Goal: Task Accomplishment & Management: Use online tool/utility

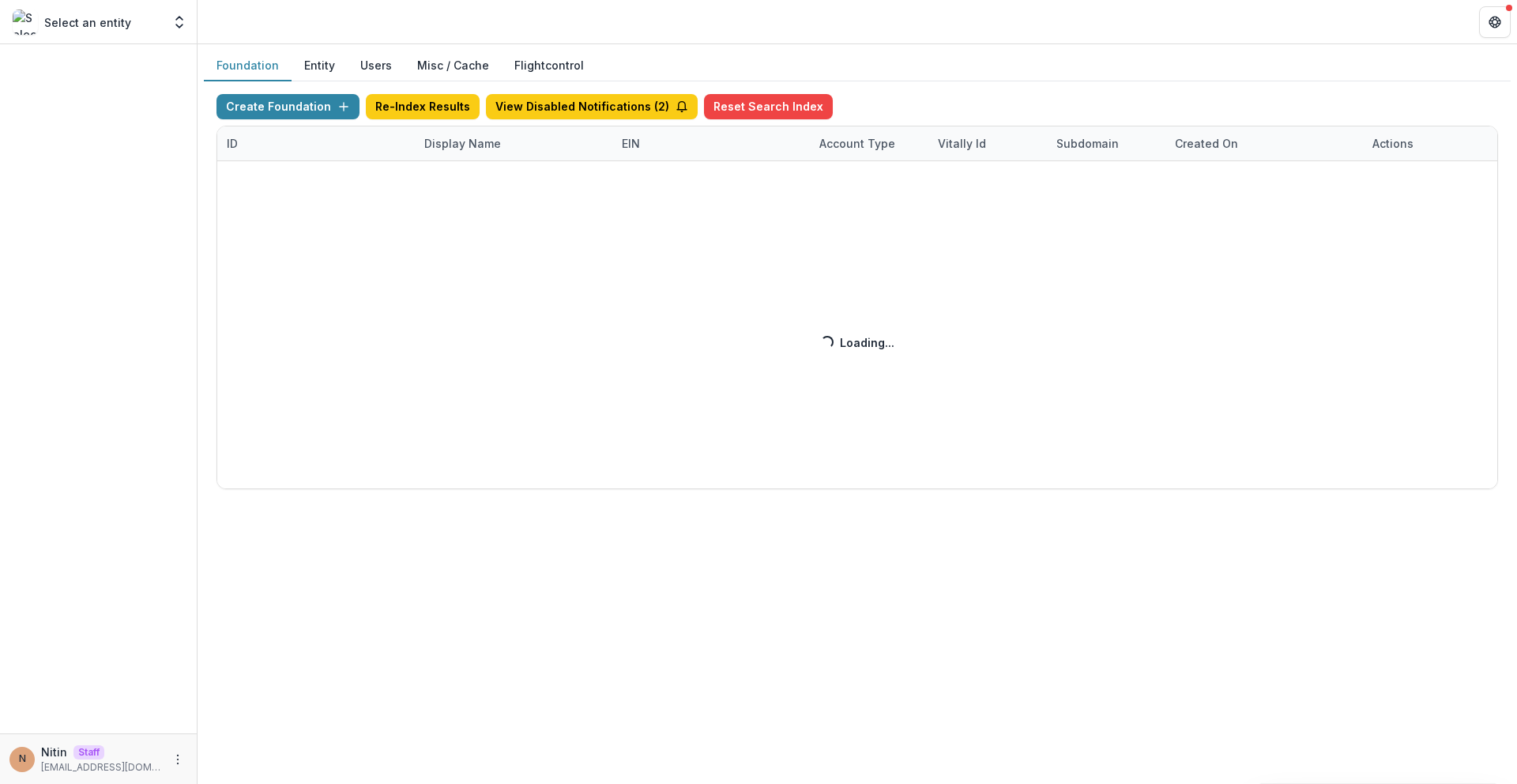
click at [414, 411] on div "Create Foundation Re-Index Results View Disabled Notifications ( 2 ) Reset Sear…" at bounding box center [857, 291] width 1282 height 395
click at [588, 461] on div "Create Foundation Re-Index Results View Disabled Notifications ( 2 ) Reset Sear…" at bounding box center [857, 291] width 1282 height 395
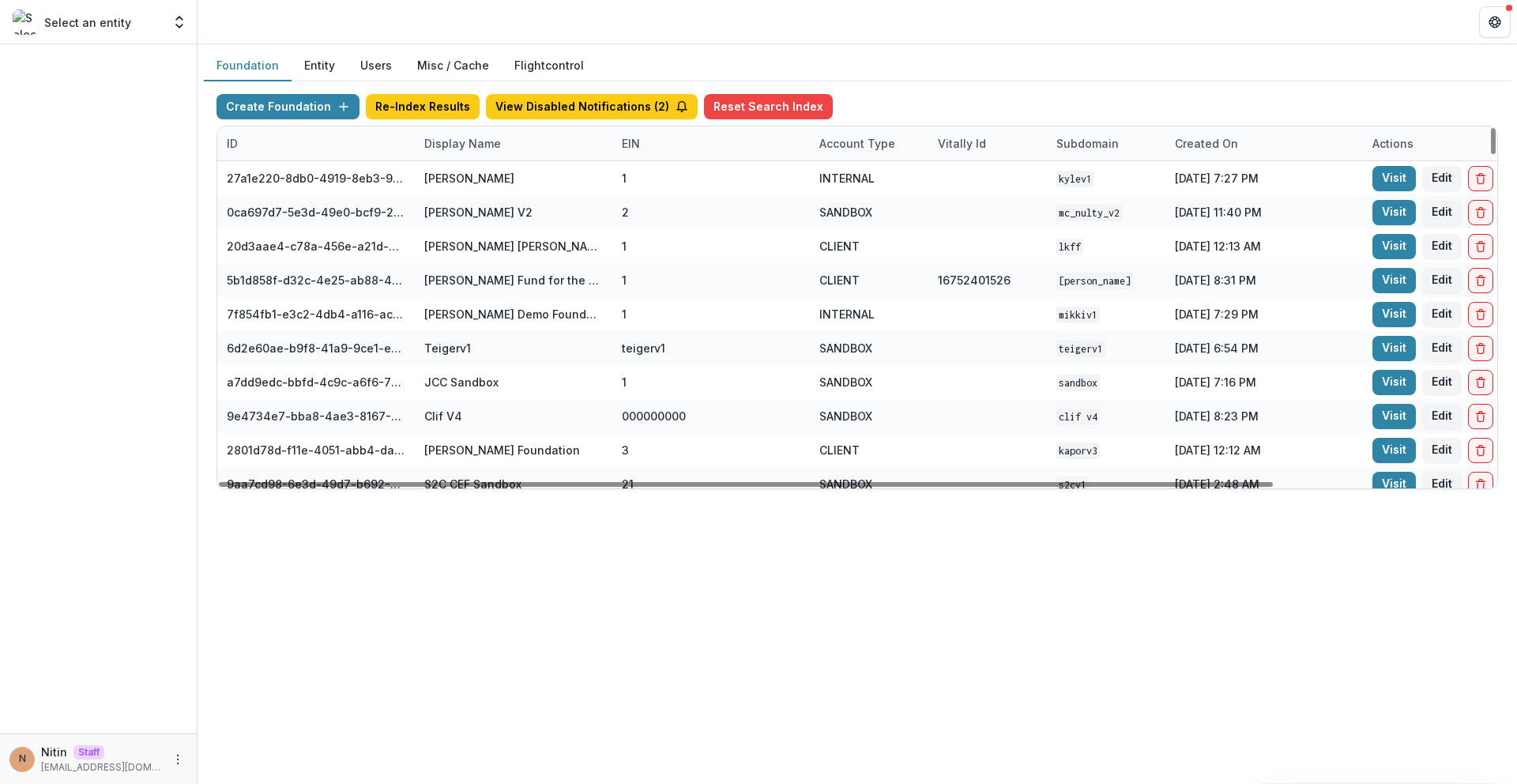
click at [451, 146] on div "Display Name" at bounding box center [462, 143] width 96 height 16
click at [460, 179] on input at bounding box center [513, 180] width 190 height 26
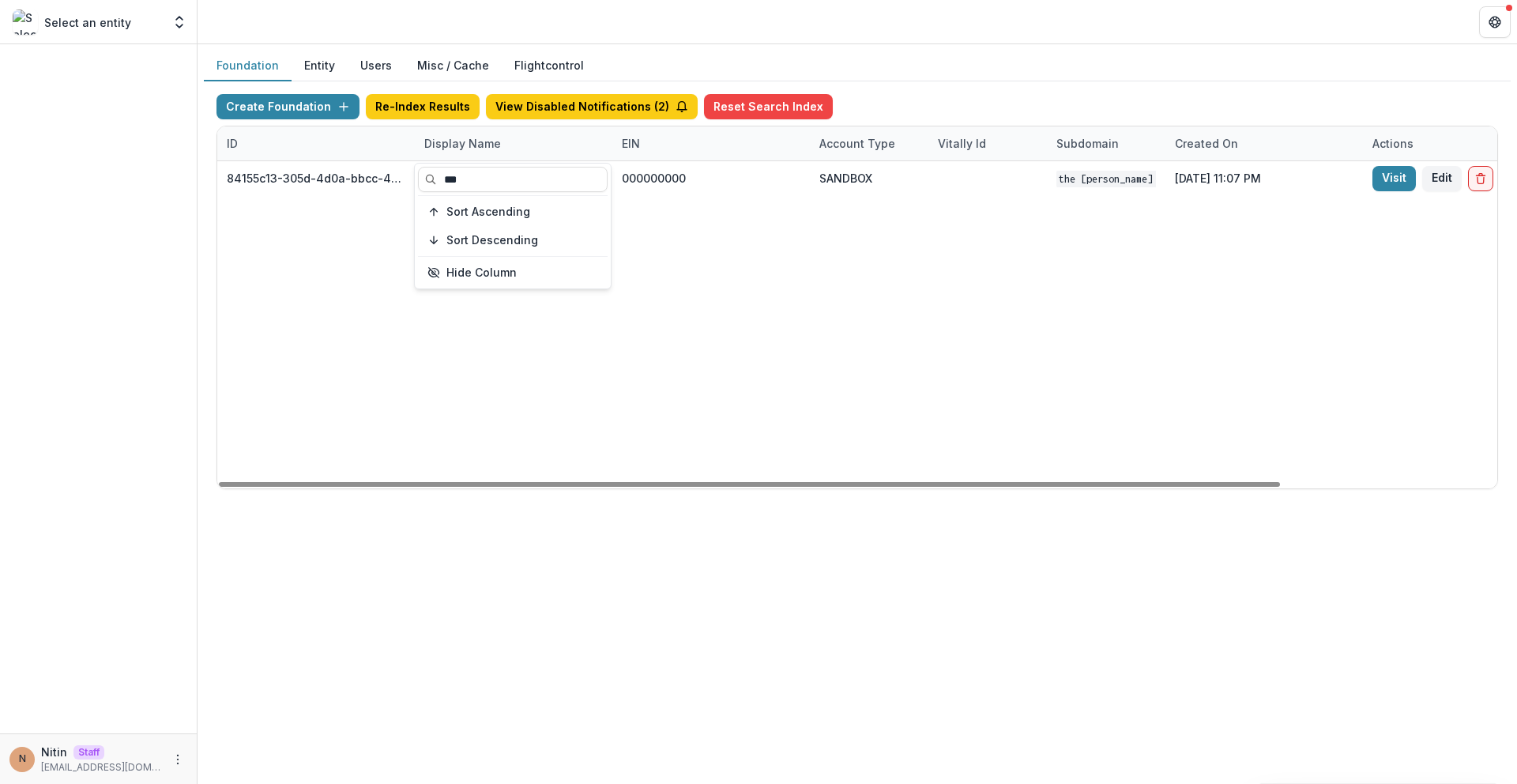
type input "***"
click at [761, 371] on div "84155c13-305d-4d0a-bbcc-4e8fb1a9ec77 TCLFF Workflow Sandbox 000000000 SANDBOX T…" at bounding box center [988, 325] width 1541 height 327
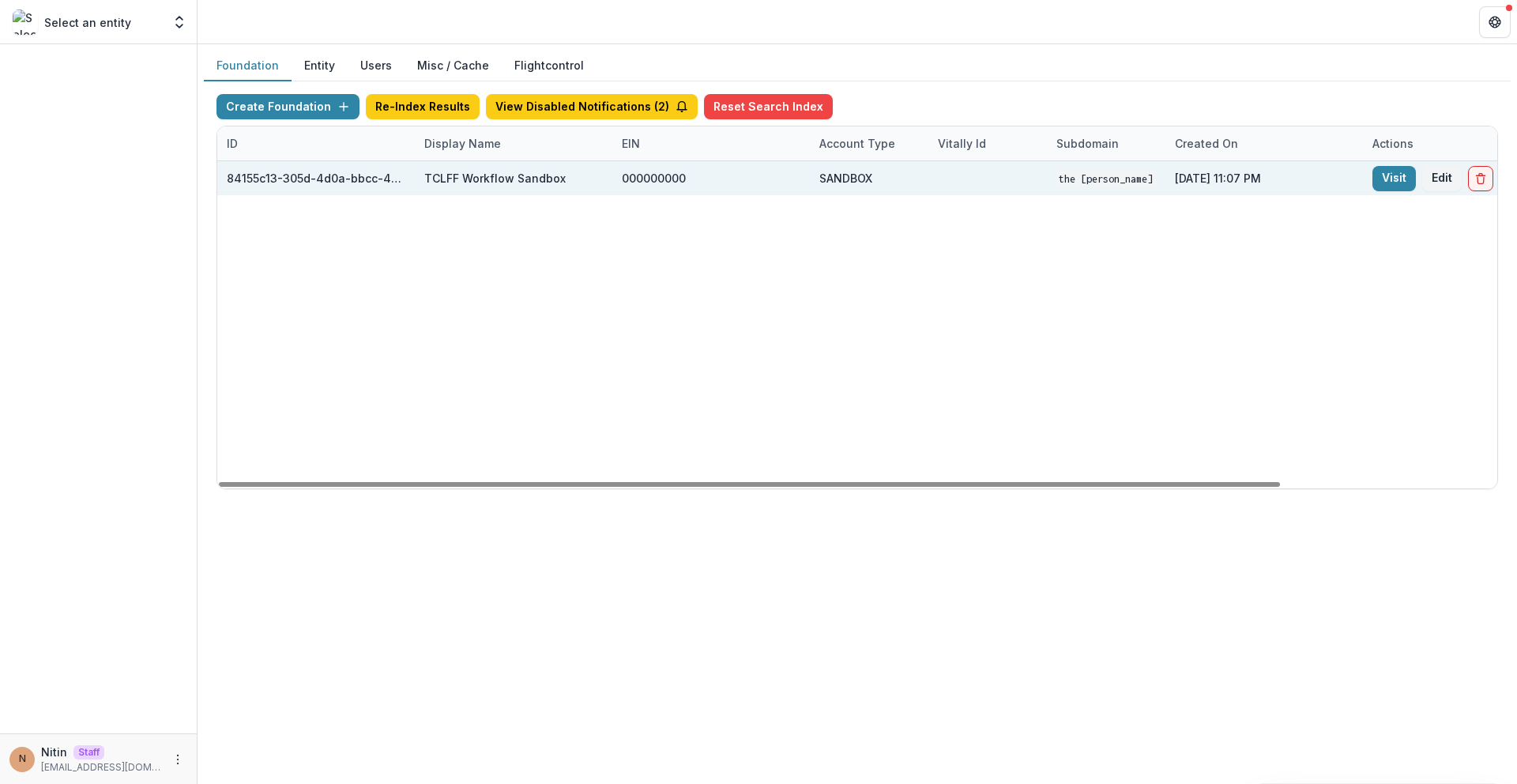
click at [437, 176] on div "TCLFF Workflow Sandbox" at bounding box center [495, 178] width 141 height 16
click at [1397, 176] on link "Visit" at bounding box center [1395, 179] width 44 height 26
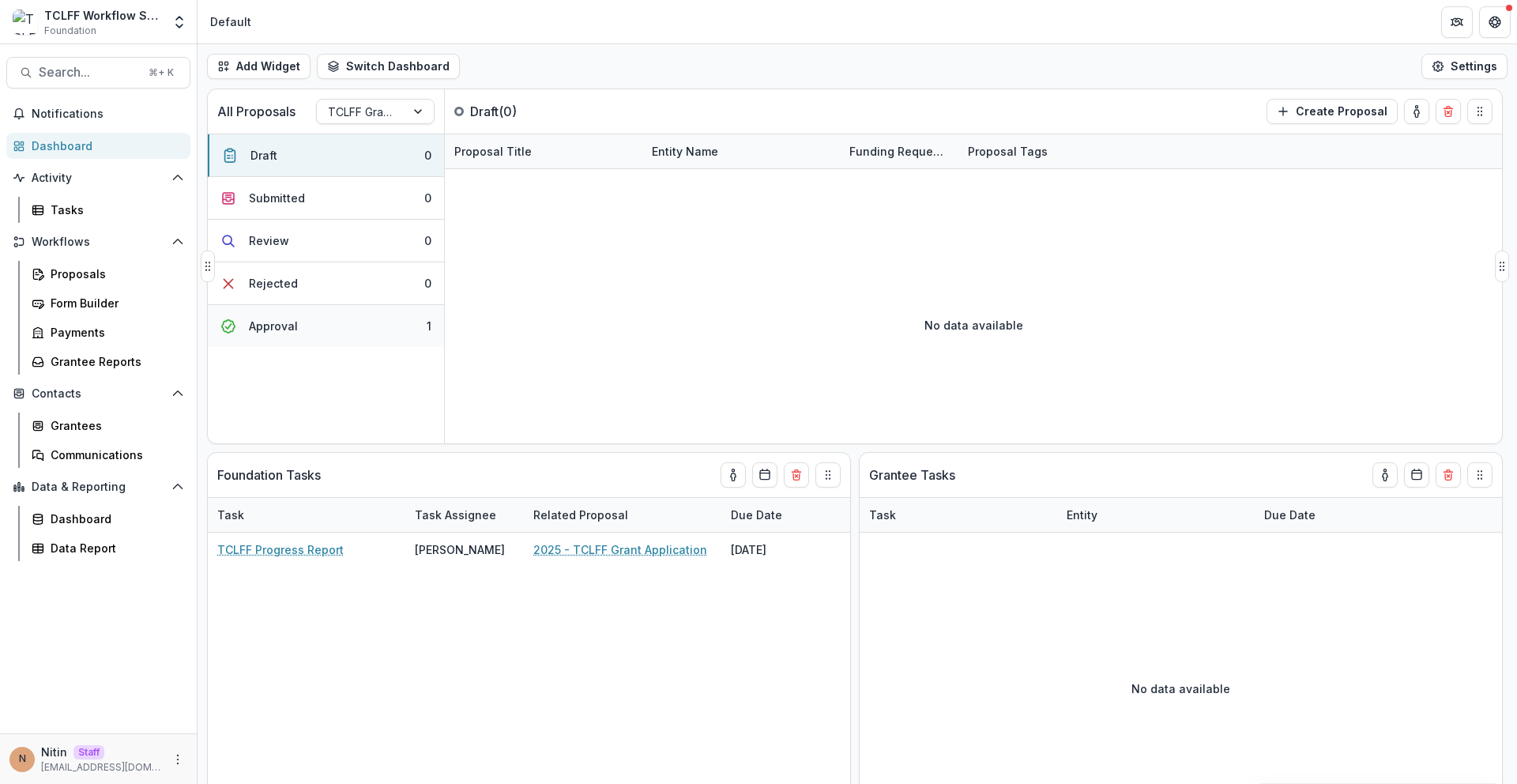
click at [366, 322] on button "Approval 1" at bounding box center [326, 326] width 236 height 42
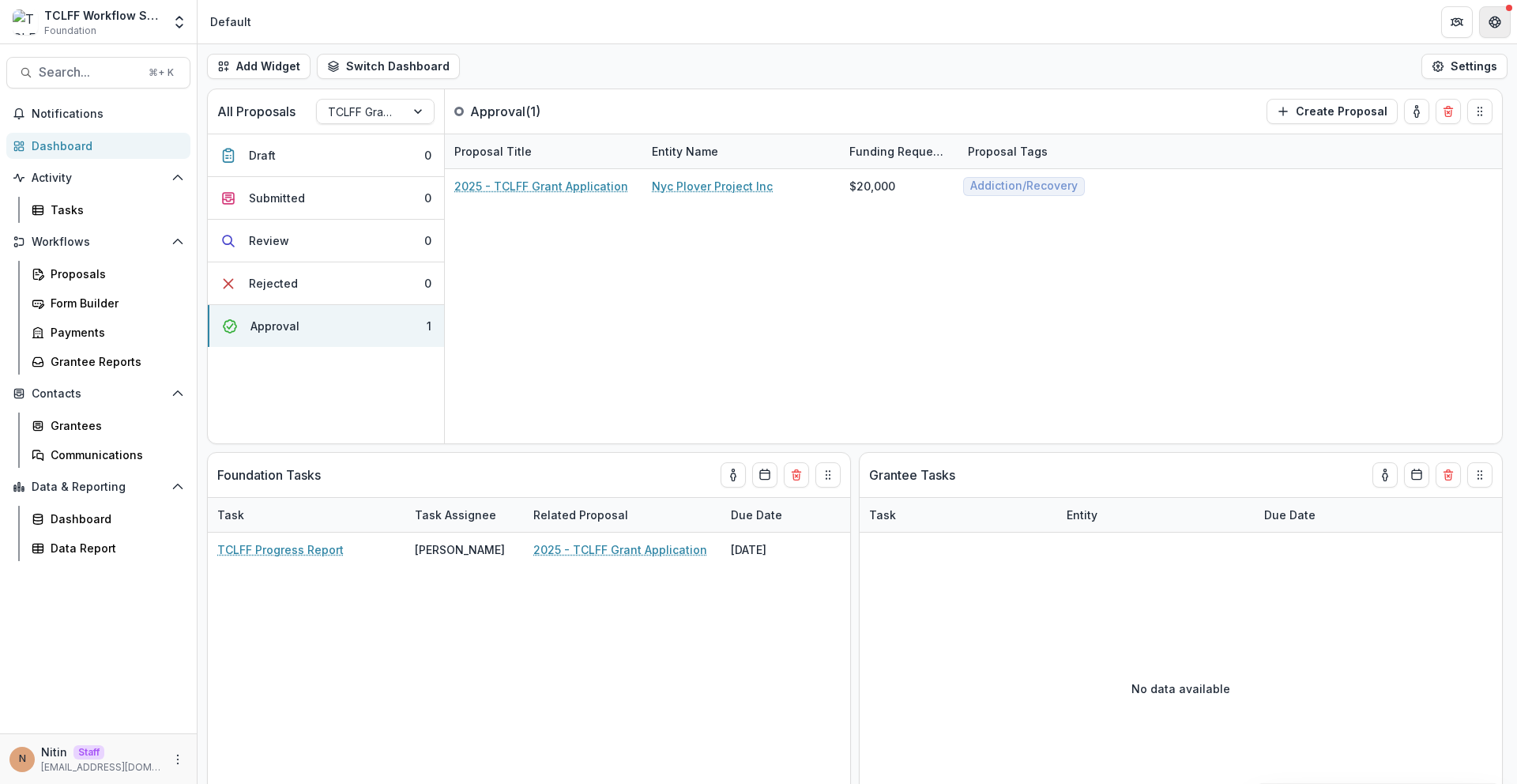
click at [1492, 16] on icon "Get Help" at bounding box center [1495, 22] width 13 height 13
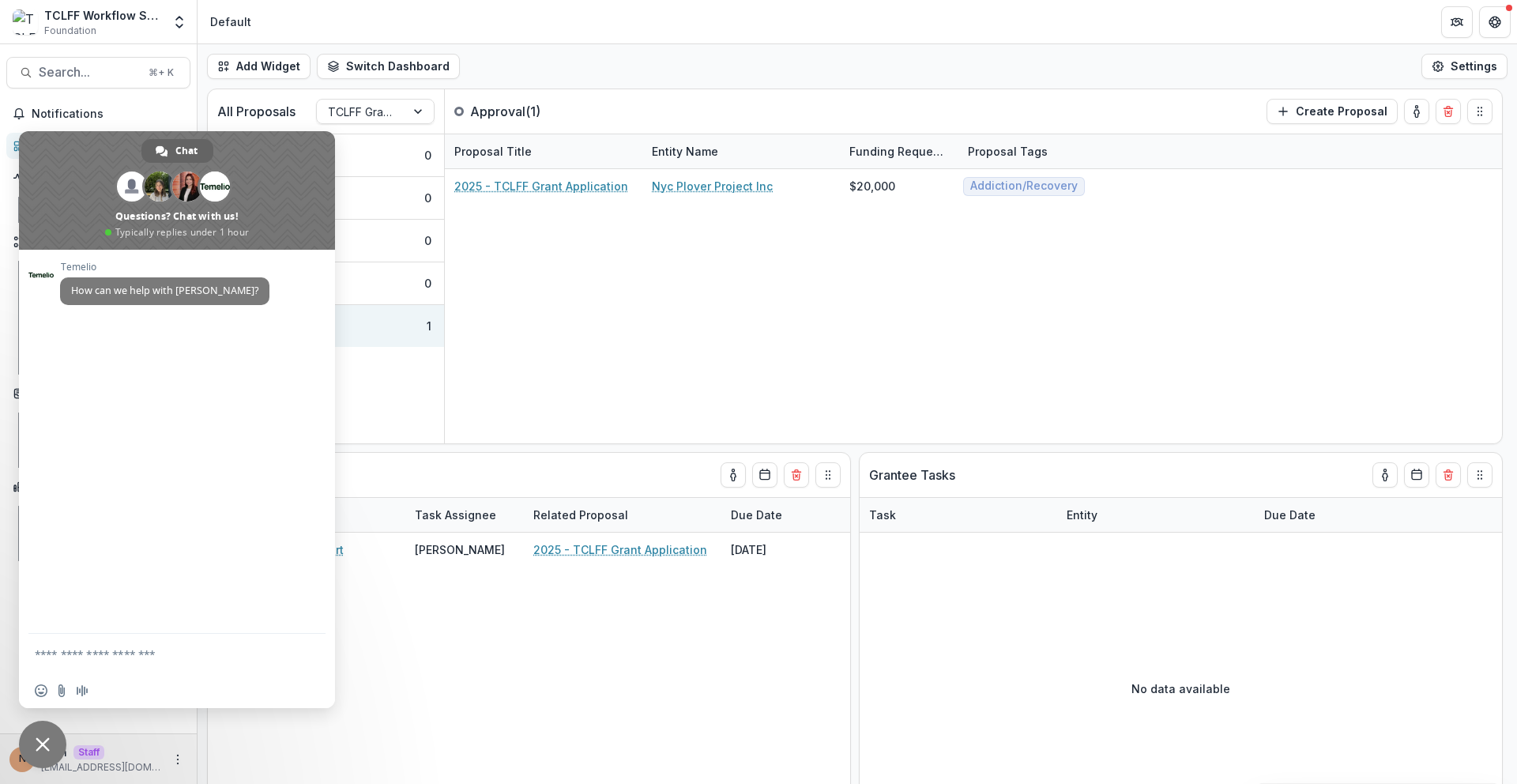
click at [1157, 25] on header "Default" at bounding box center [857, 22] width 1320 height 44
click at [50, 737] on span "Close chat" at bounding box center [43, 744] width 47 height 47
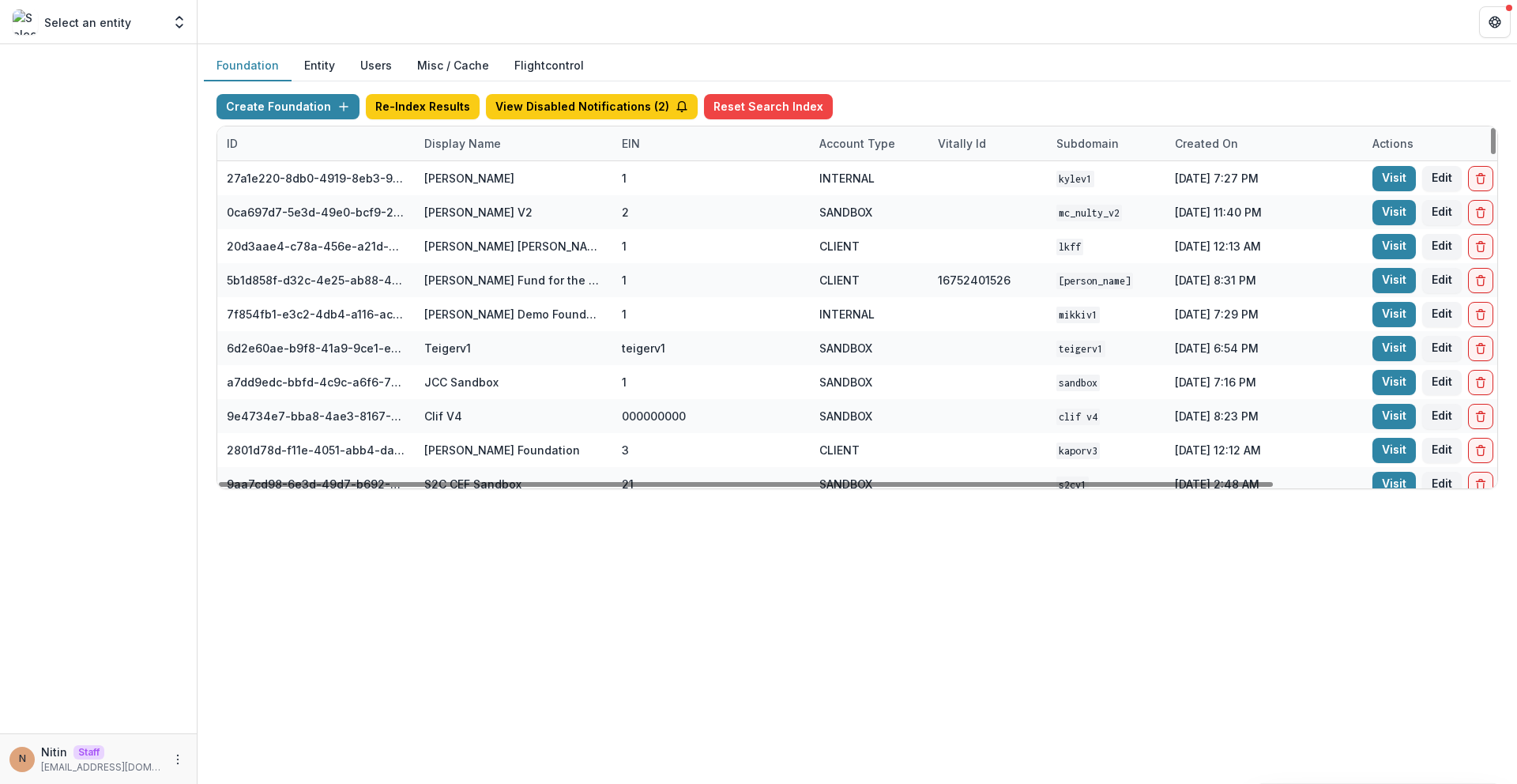
click at [453, 143] on div "Display Name" at bounding box center [462, 143] width 96 height 16
click at [473, 183] on input at bounding box center [513, 180] width 190 height 26
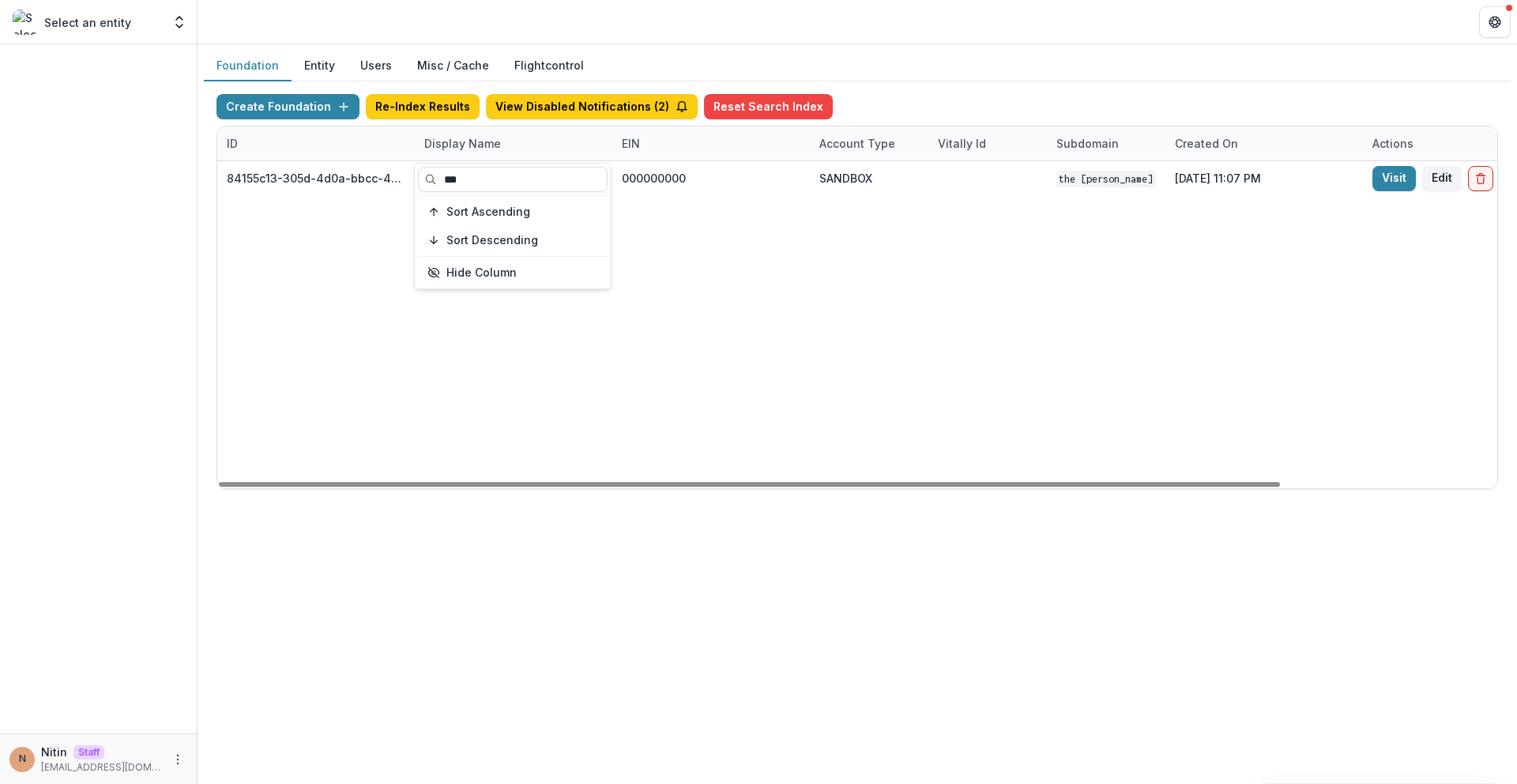
type input "***"
click at [428, 337] on div "84155c13-305d-4d0a-bbcc-4e8fb1a9ec77 TCLFF Workflow Sandbox 000000000 SANDBOX T…" at bounding box center [988, 325] width 1541 height 327
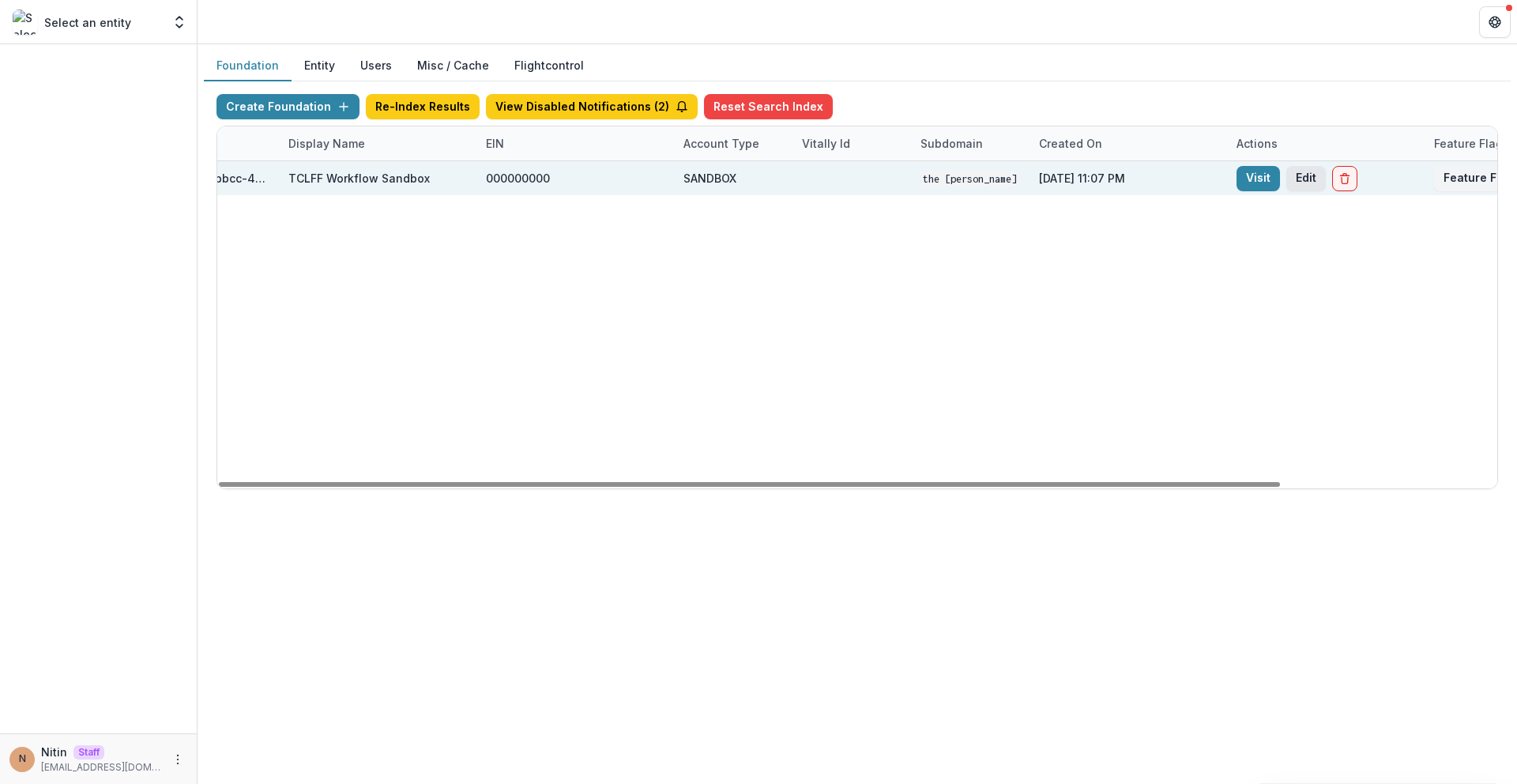
scroll to position [0, 261]
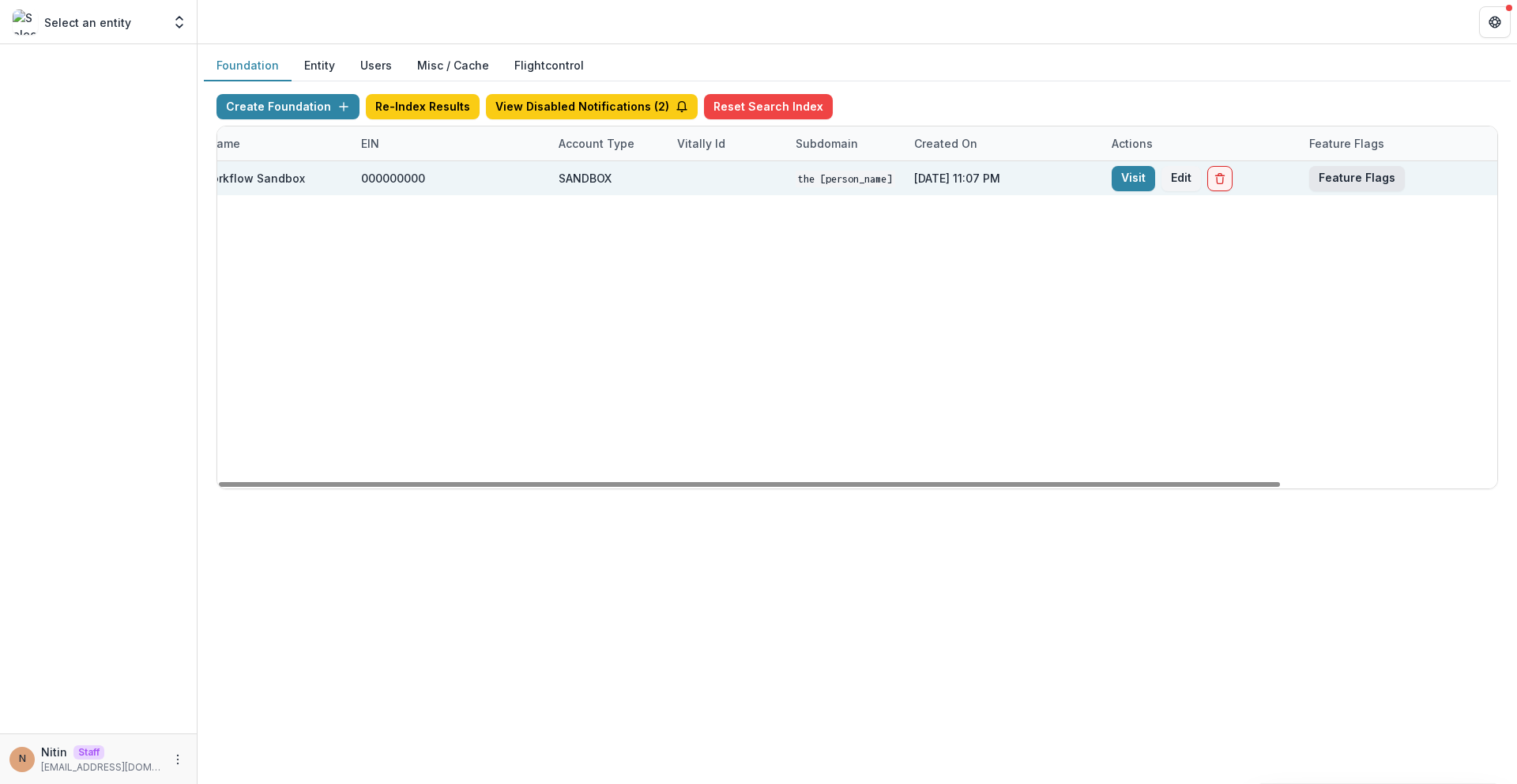
click at [1367, 184] on button "Feature Flags" at bounding box center [1356, 179] width 96 height 26
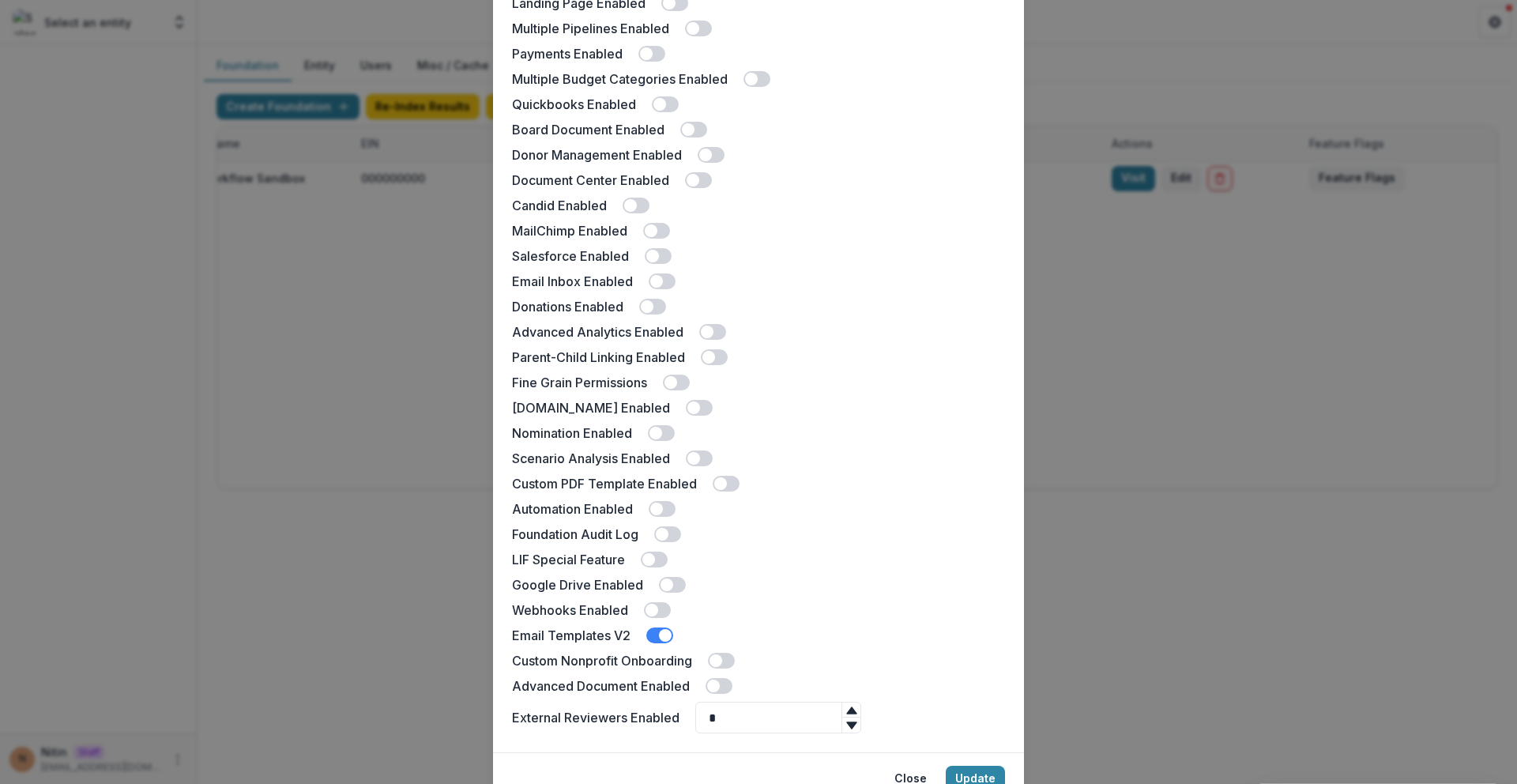
scroll to position [181, 0]
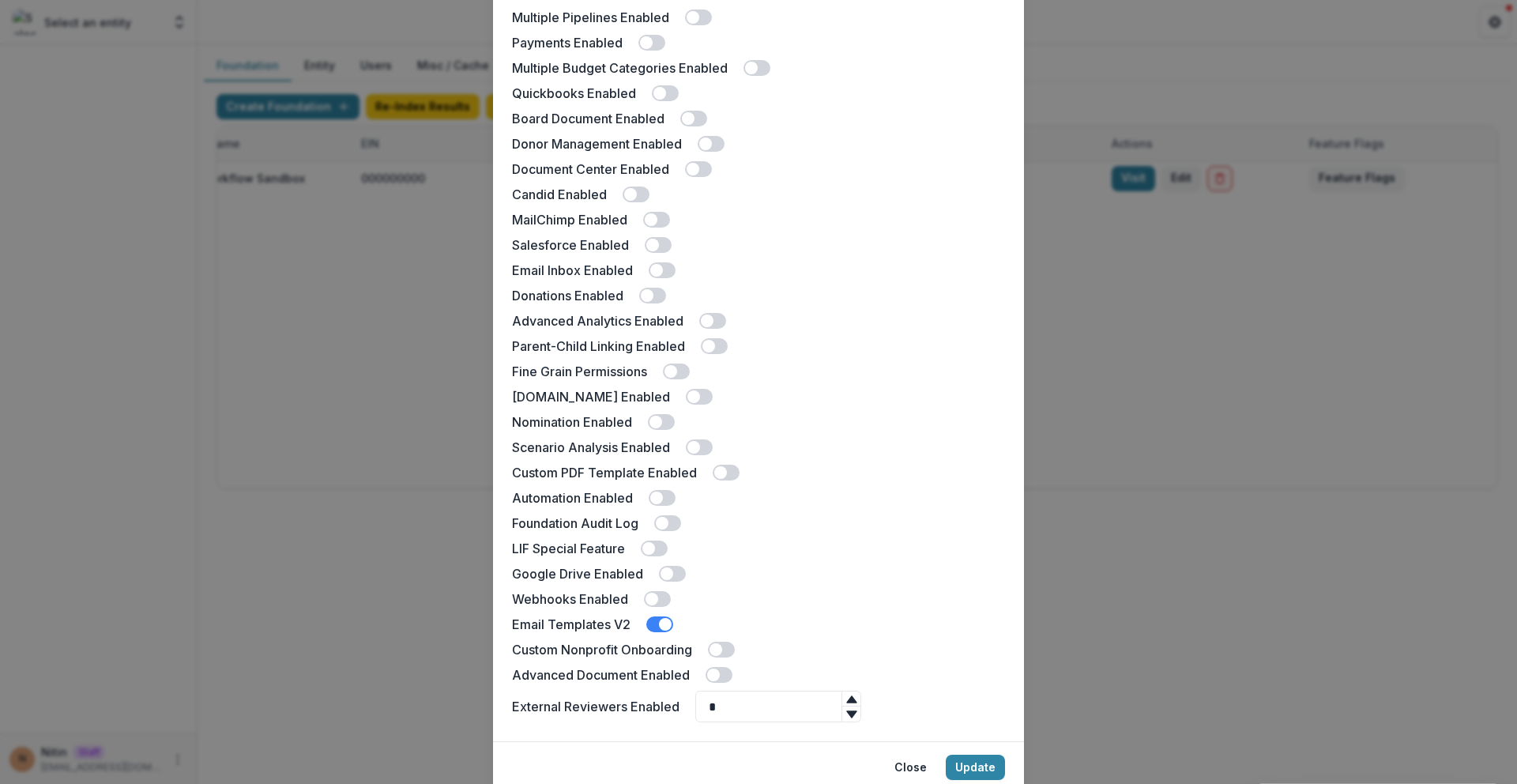
click at [1226, 325] on div "TCLFF Workflow Sandbox Feature Flags Docusign Enabled Landing Page Enabled Mult…" at bounding box center [758, 392] width 1517 height 784
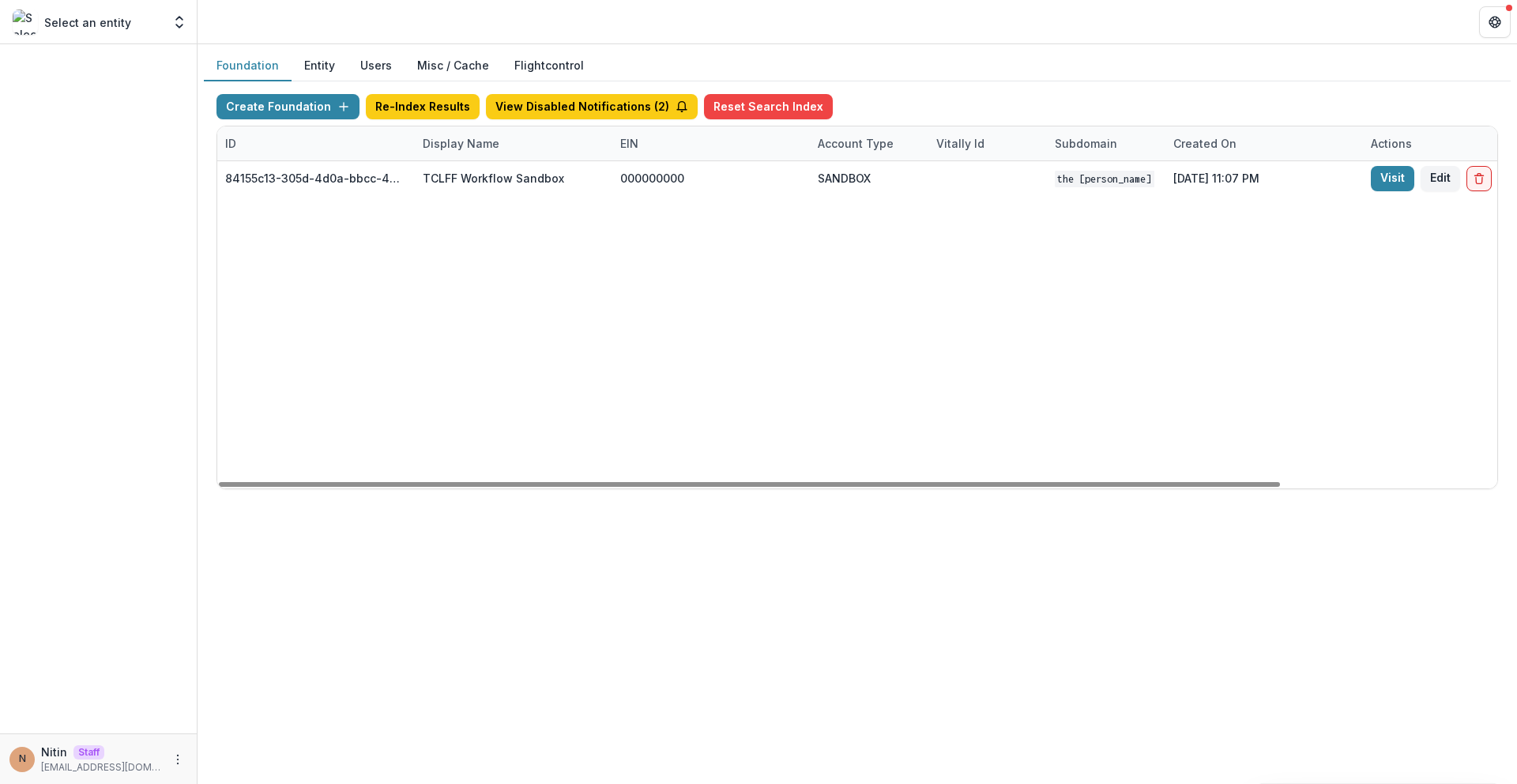
scroll to position [0, 0]
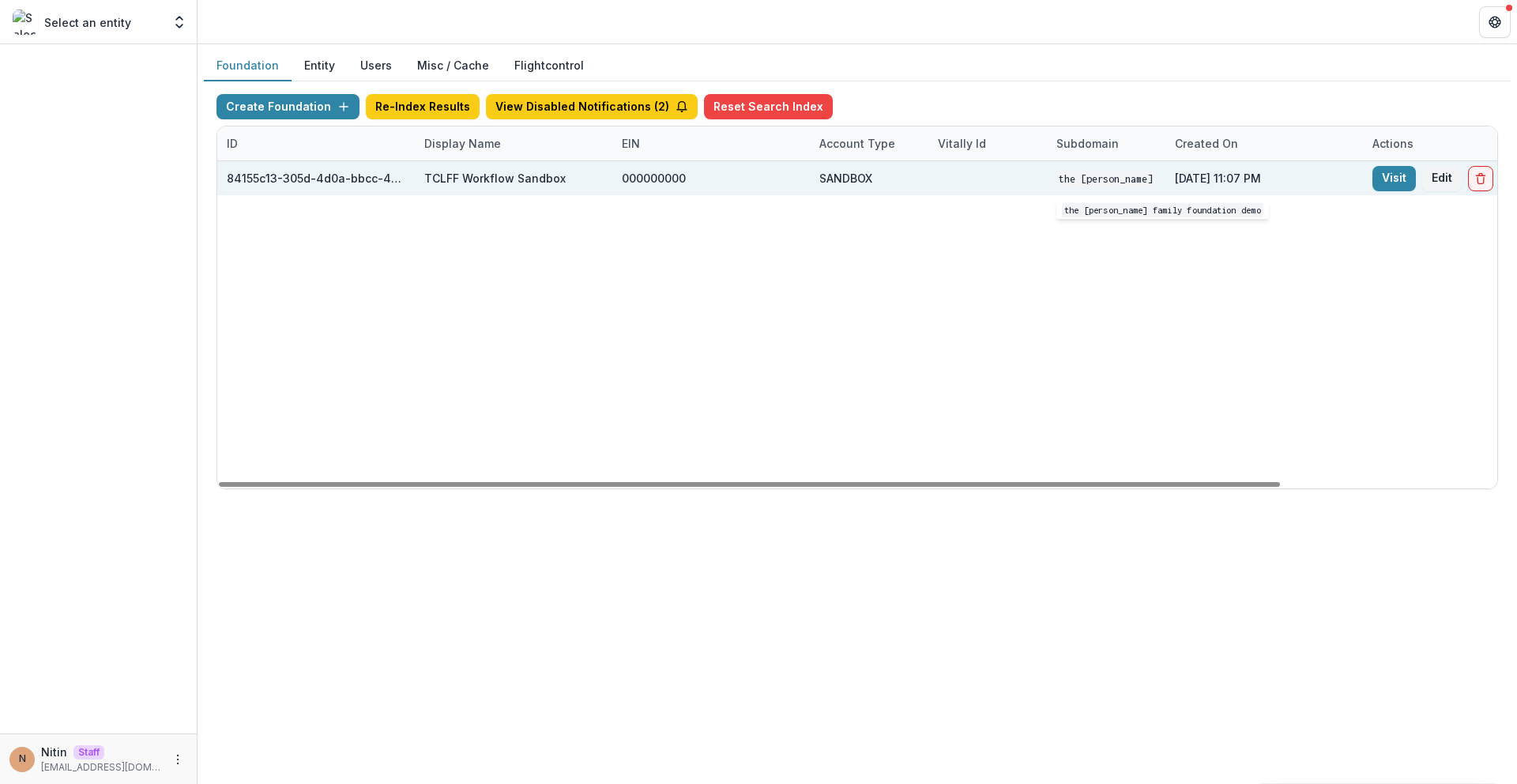
click at [1114, 177] on code "The Chuck Lorre Family Foundation DEMO" at bounding box center [1169, 179] width 226 height 16
drag, startPoint x: 797, startPoint y: 174, endPoint x: 900, endPoint y: 163, distance: 103.6
click at [900, 163] on div "84155c13-305d-4d0a-bbcc-4e8fb1a9ec77 TCLFF Workflow Sandbox 000000000 SANDBOX T…" at bounding box center [988, 178] width 1541 height 34
drag, startPoint x: 853, startPoint y: 181, endPoint x: 794, endPoint y: 184, distance: 59.1
click at [813, 185] on div "SANDBOX" at bounding box center [869, 178] width 119 height 34
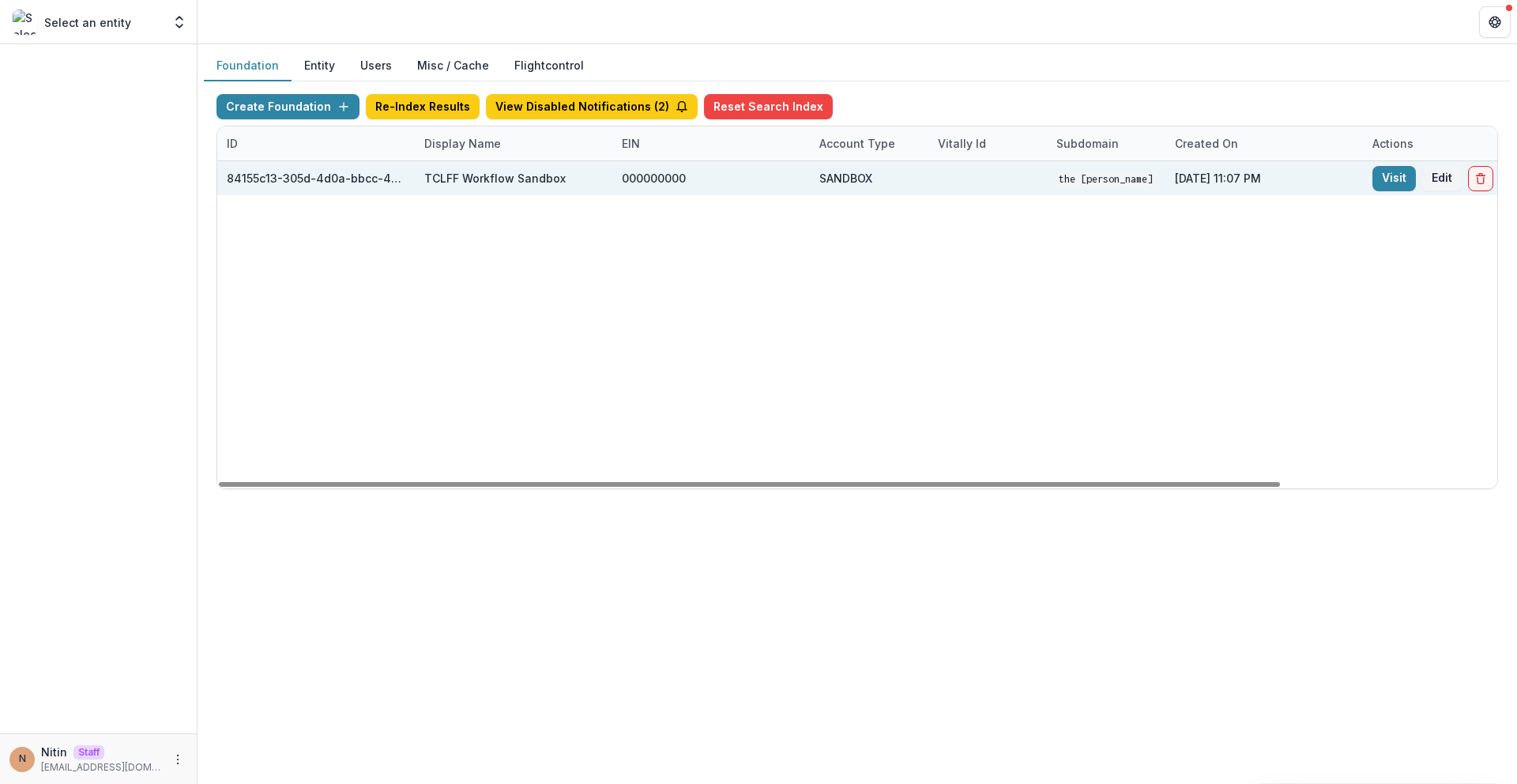
click at [793, 184] on div "000000000" at bounding box center [711, 178] width 179 height 34
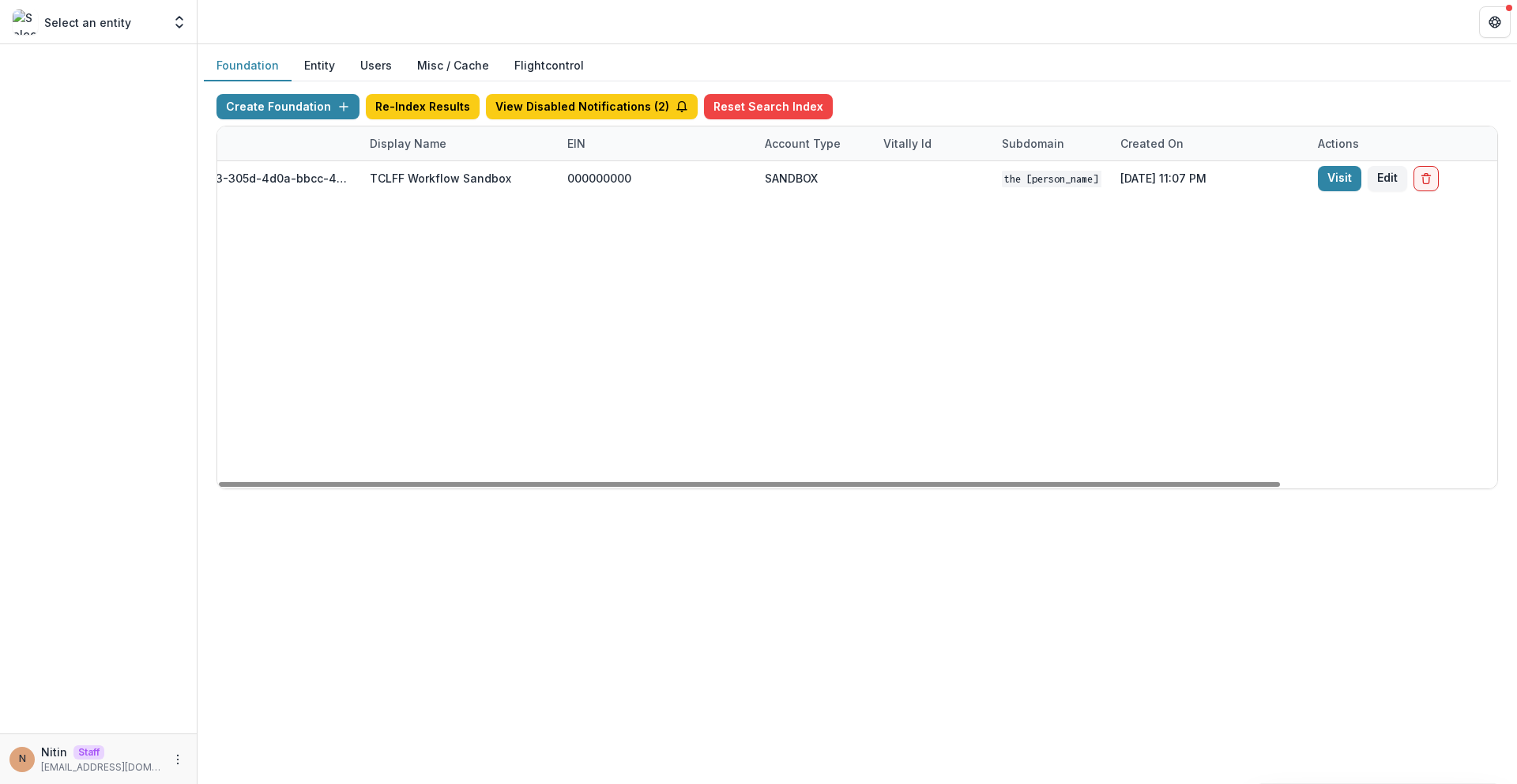
scroll to position [0, 261]
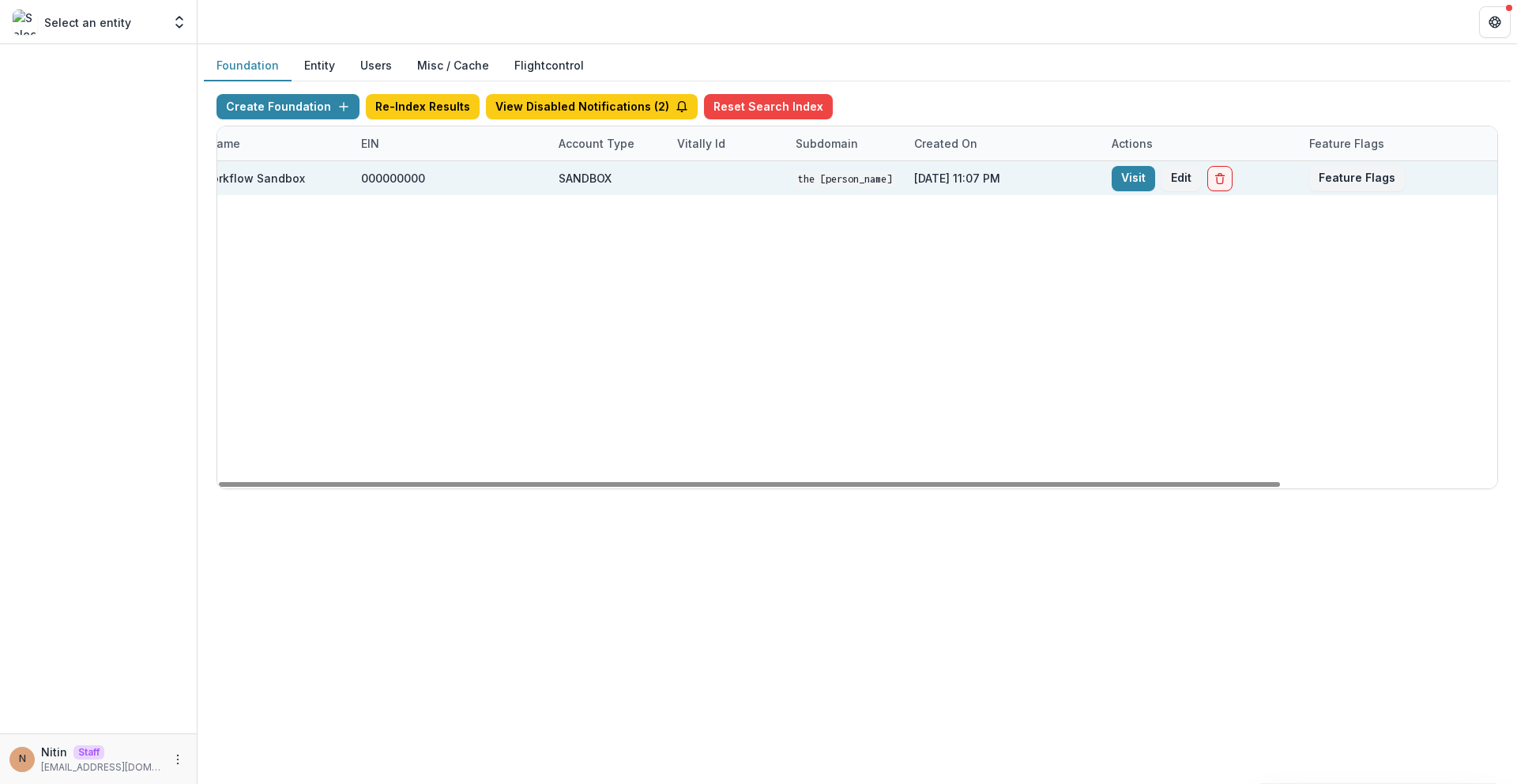
drag, startPoint x: 226, startPoint y: 180, endPoint x: 1441, endPoint y: 181, distance: 1215.0
click at [1441, 181] on div "84155c13-305d-4d0a-bbcc-4e8fb1a9ec77 TCLFF Workflow Sandbox 000000000 SANDBOX T…" at bounding box center [727, 178] width 1541 height 34
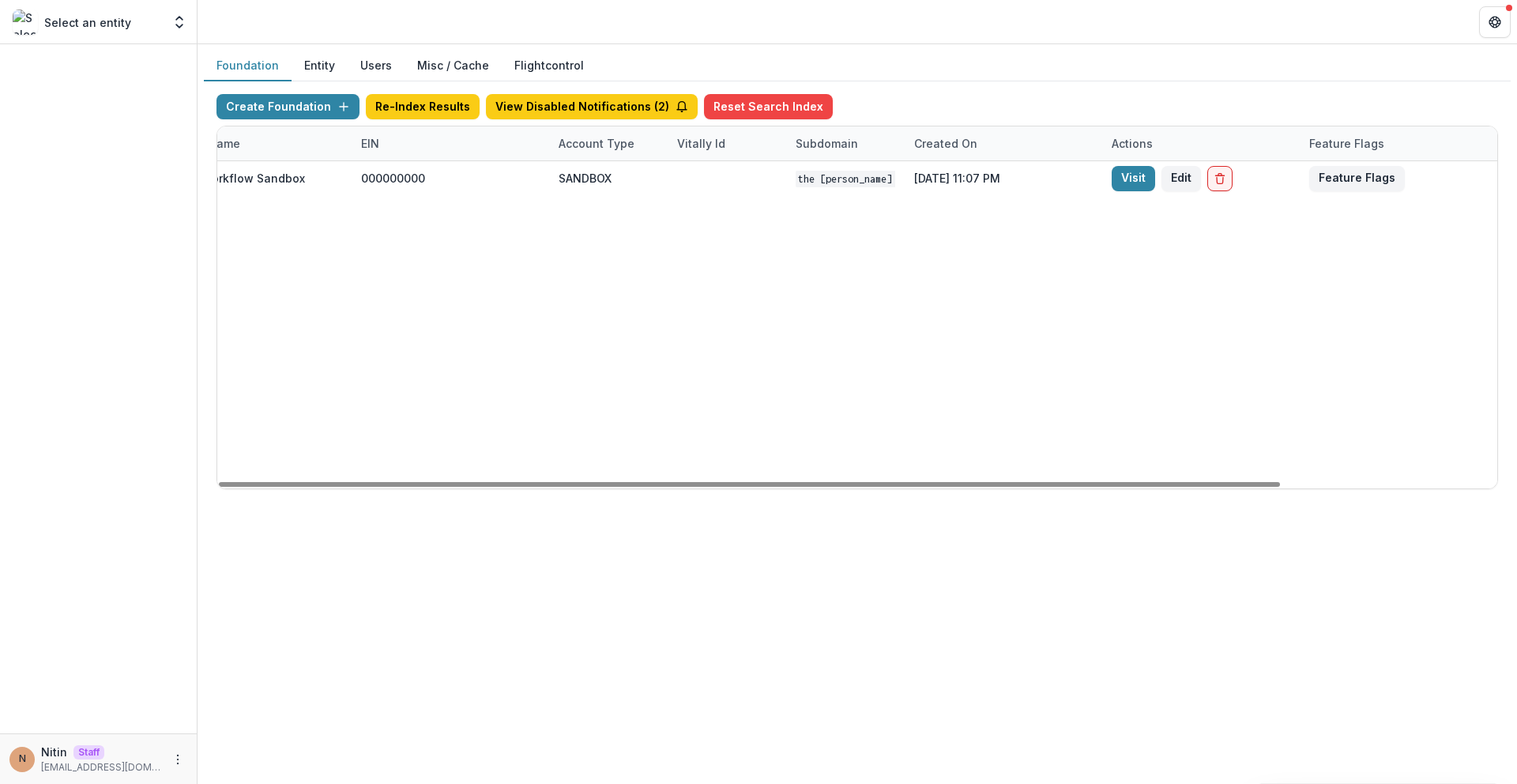
click at [1193, 266] on div "84155c13-305d-4d0a-bbcc-4e8fb1a9ec77 TCLFF Workflow Sandbox 000000000 SANDBOX T…" at bounding box center [727, 325] width 1541 height 327
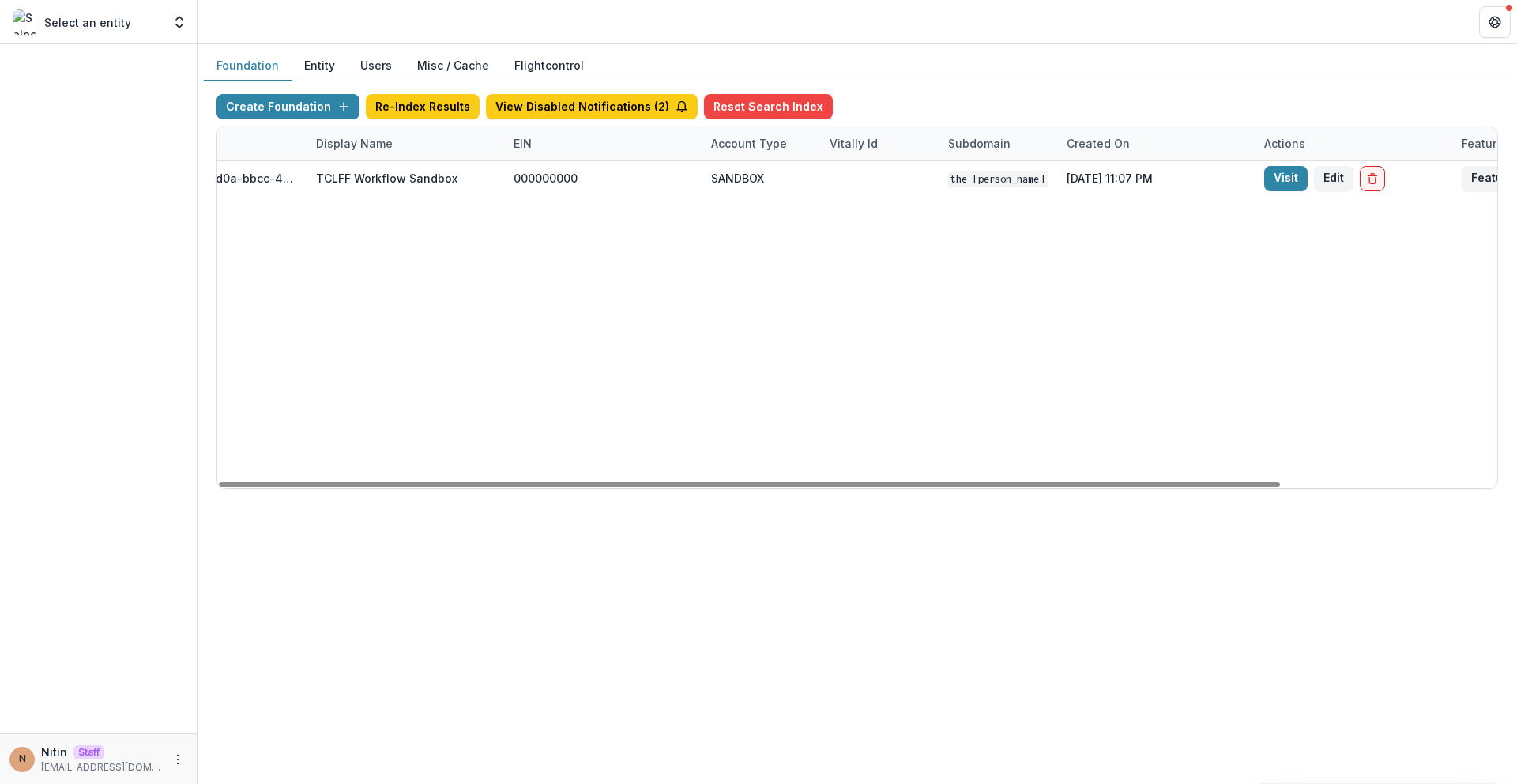
scroll to position [0, 0]
